Goal: Check status: Check status

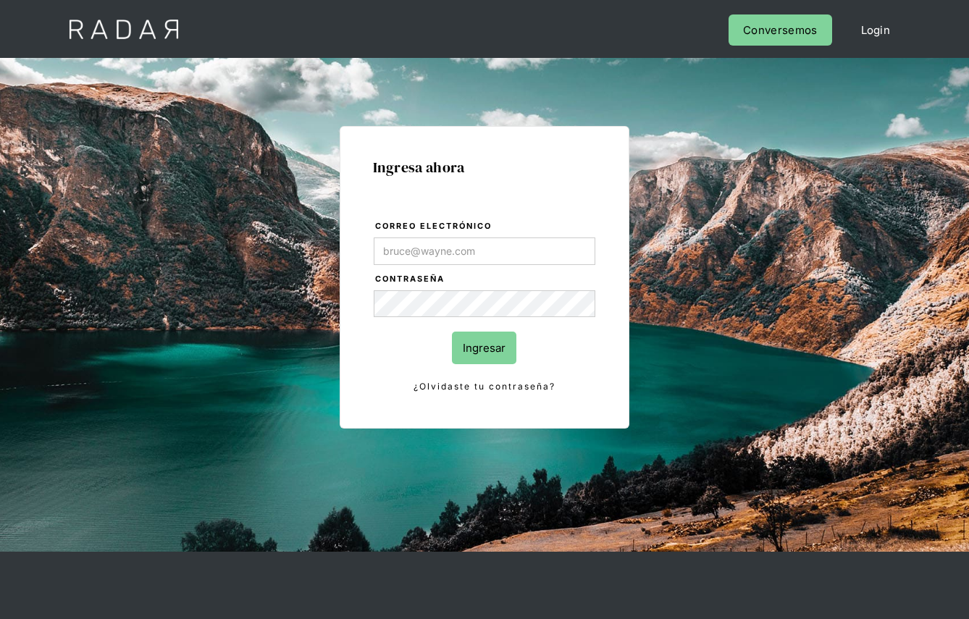
type input "[PERSON_NAME][EMAIL_ADDRESS][DOMAIN_NAME]"
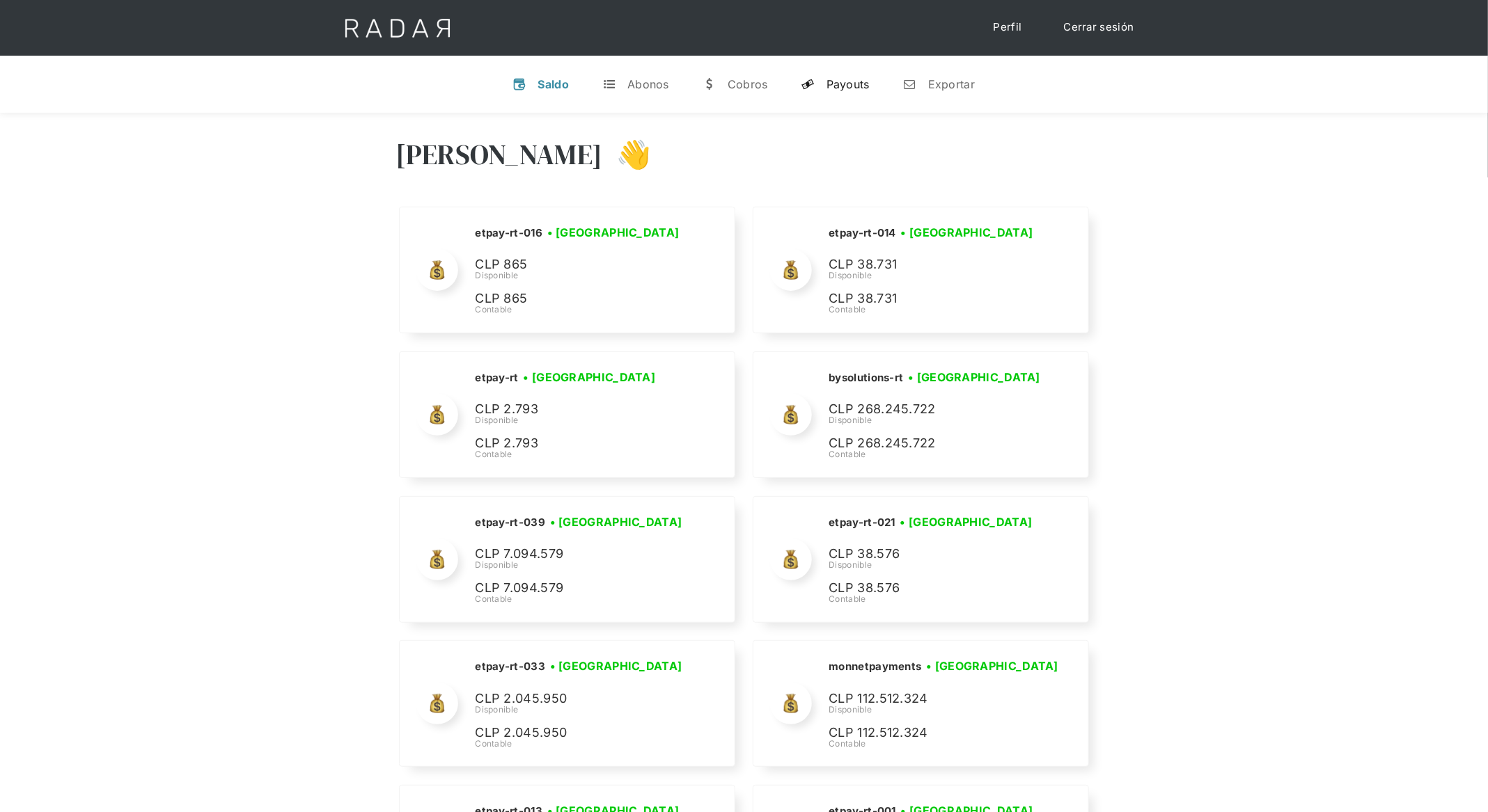
click at [818, 91] on link "y Payouts" at bounding box center [835, 85] width 90 height 37
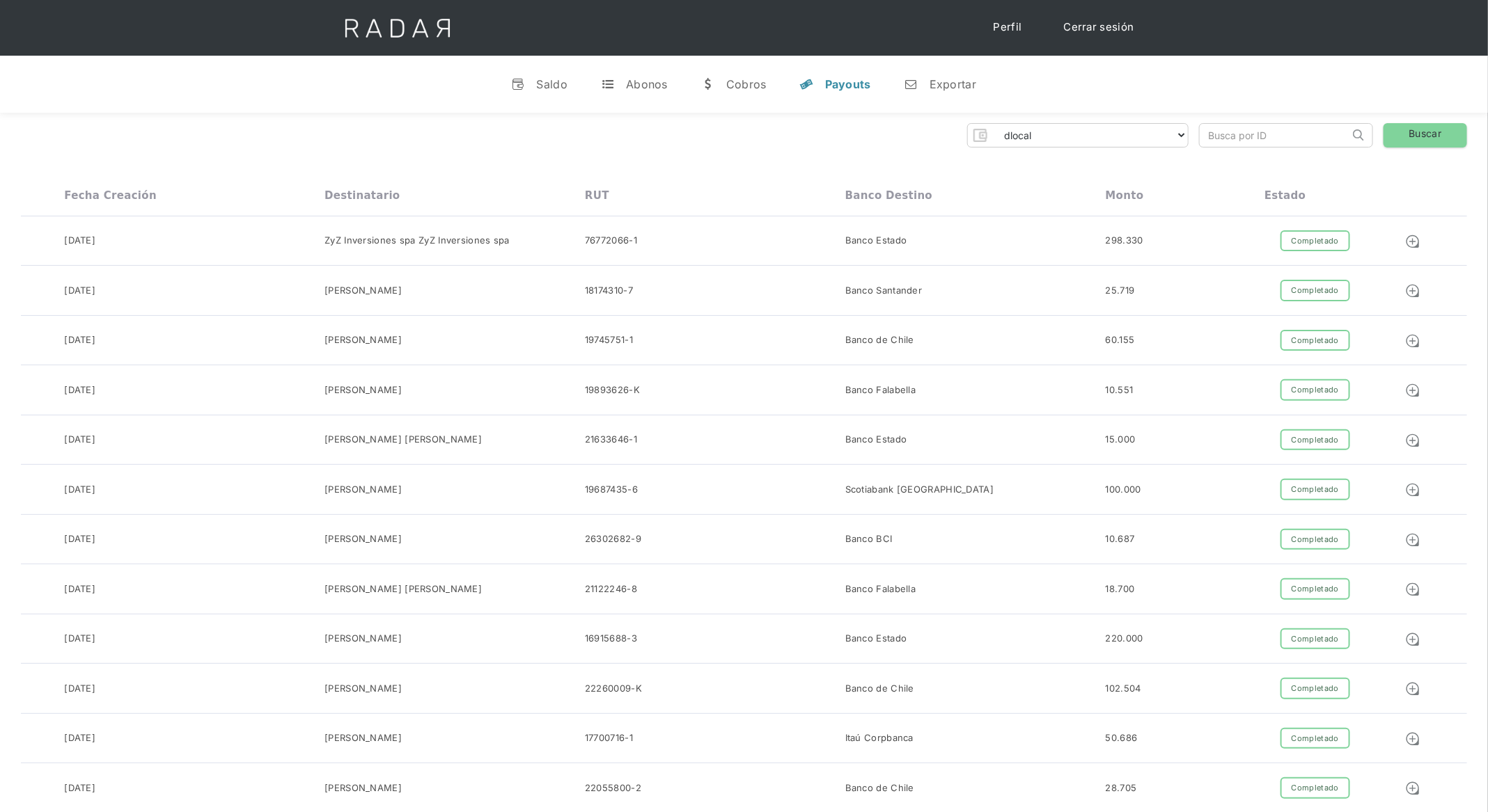
click at [930, 133] on input "search" at bounding box center [1275, 135] width 150 height 23
paste input "87910d531442b5732850db1c16d6d4"
type input "87910d531442b5732850db1c16d6d4"
click at [930, 132] on link "Buscar" at bounding box center [1425, 135] width 84 height 24
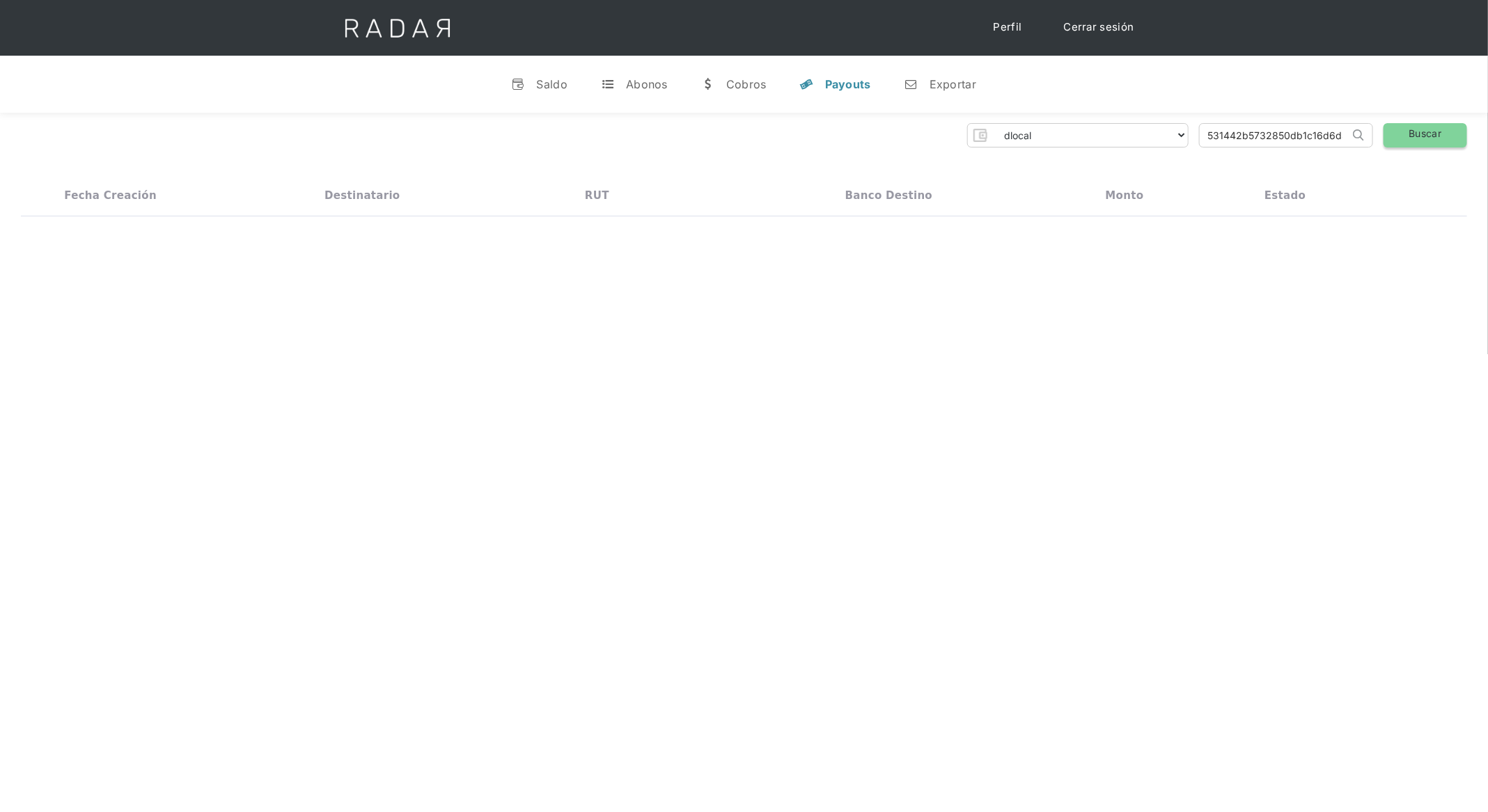
scroll to position [0, 0]
click at [930, 253] on div "[DATE] [PERSON_NAME] 26002876-6 Banco [PERSON_NAME] 4.449.402 Completado Pendie…" at bounding box center [744, 241] width 1447 height 50
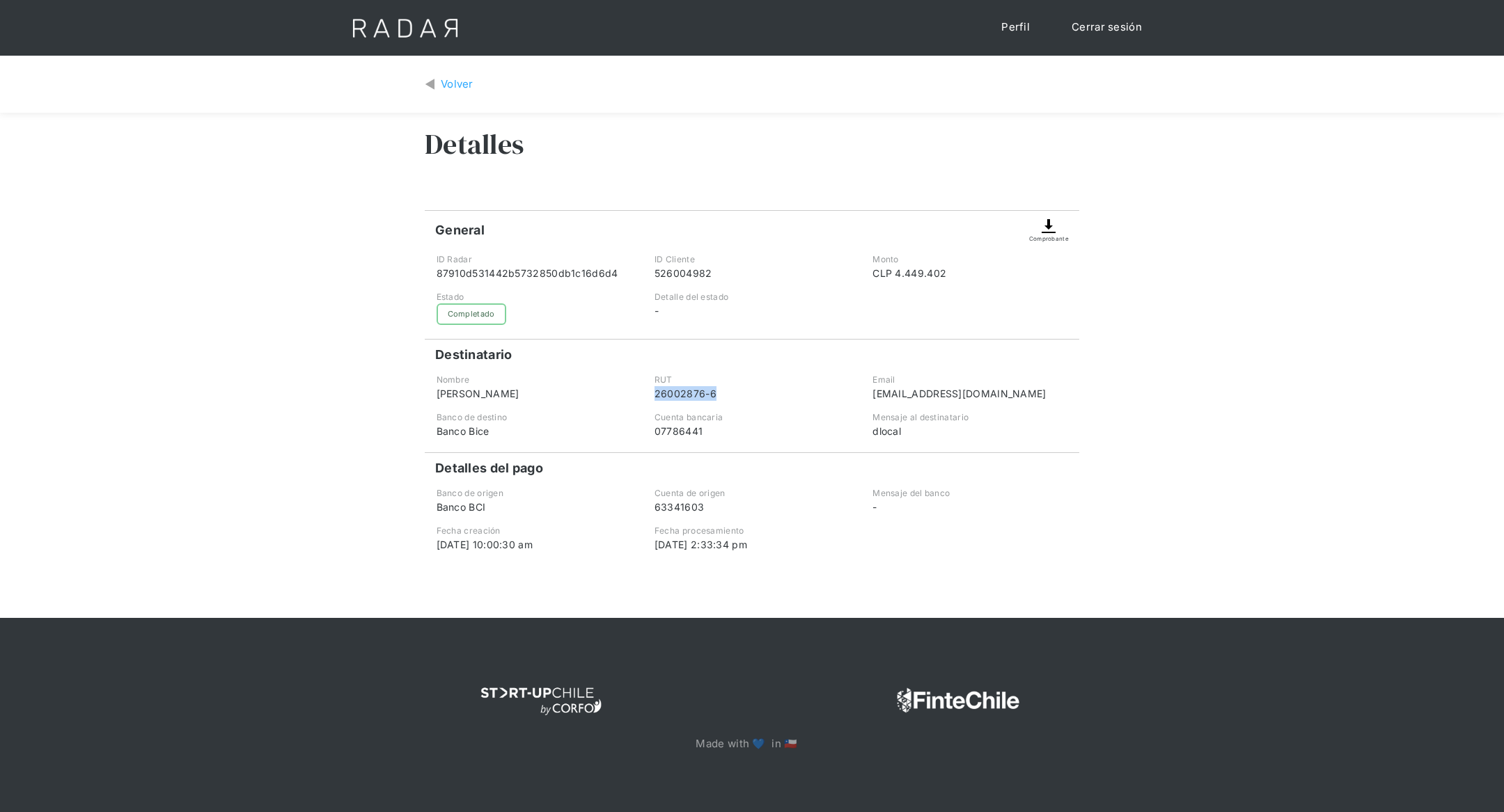
drag, startPoint x: 719, startPoint y: 395, endPoint x: 650, endPoint y: 395, distance: 69.0
click at [650, 395] on div "RUT 26002876-6" at bounding box center [752, 387] width 216 height 27
copy div "26002876-6"
